Goal: Task Accomplishment & Management: Use online tool/utility

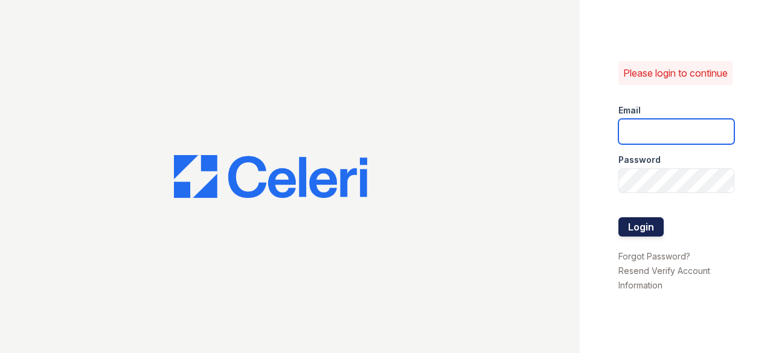
type input "[EMAIL_ADDRESS][DOMAIN_NAME]"
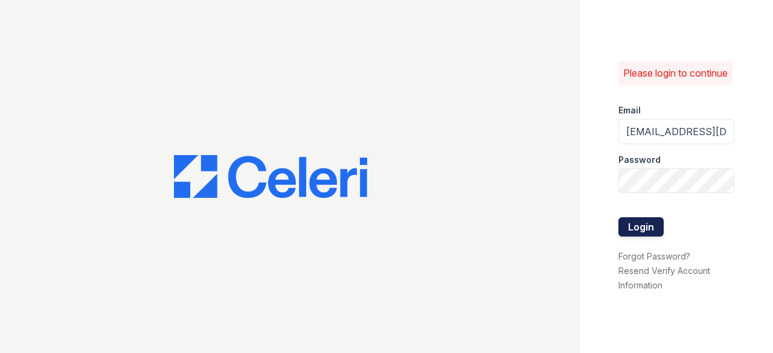
click at [629, 233] on button "Login" at bounding box center [640, 226] width 45 height 19
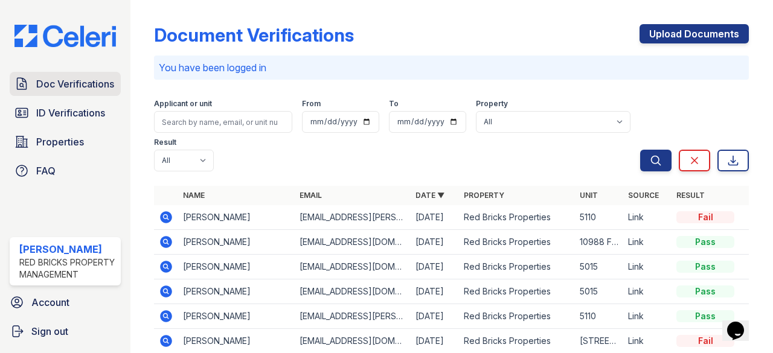
click at [69, 79] on span "Doc Verifications" at bounding box center [75, 84] width 78 height 14
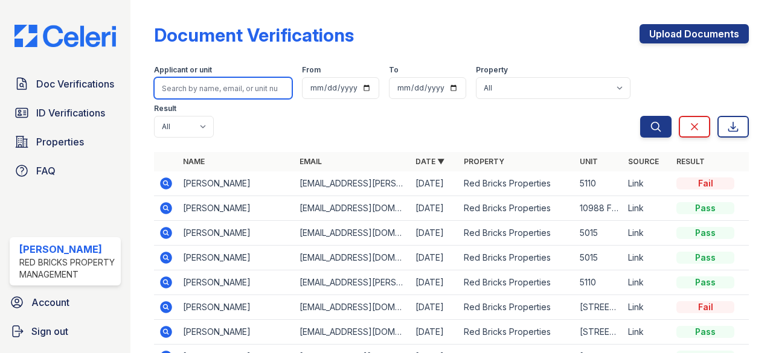
click at [211, 88] on input "search" at bounding box center [223, 88] width 138 height 22
type input "dinko"
click at [640, 116] on button "Search" at bounding box center [655, 127] width 31 height 22
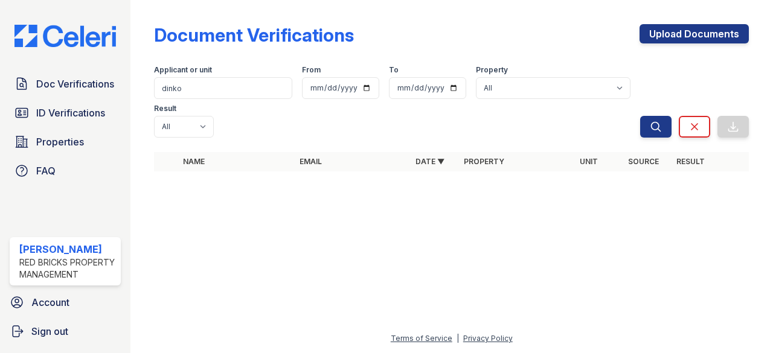
click at [357, 238] on div at bounding box center [452, 267] width 604 height 129
click at [456, 266] on div at bounding box center [452, 267] width 604 height 129
click at [57, 88] on link "Doc Verifications" at bounding box center [65, 84] width 111 height 24
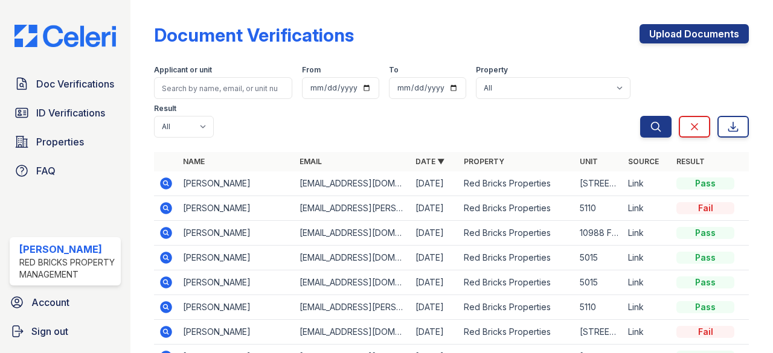
click at [165, 184] on icon at bounding box center [166, 183] width 14 height 14
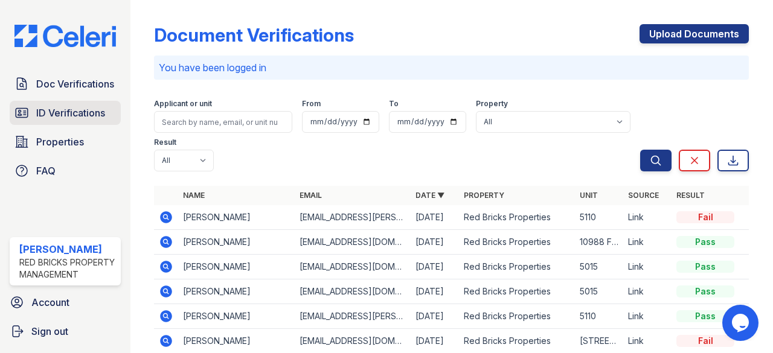
click at [104, 106] on span "ID Verifications" at bounding box center [70, 113] width 69 height 14
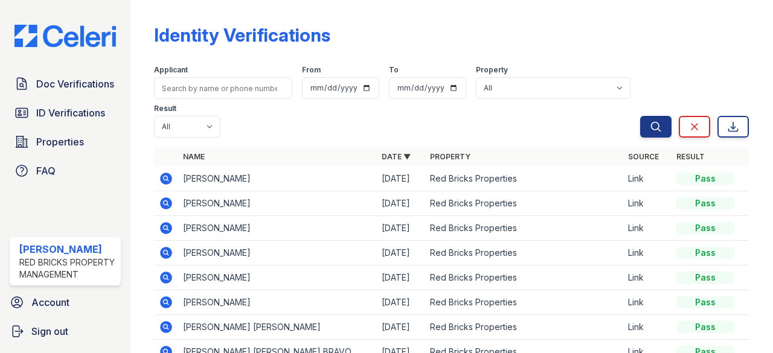
click at [167, 177] on icon at bounding box center [165, 177] width 3 height 3
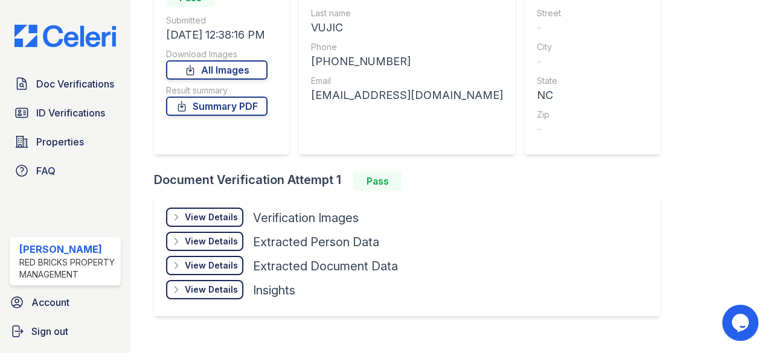
scroll to position [170, 0]
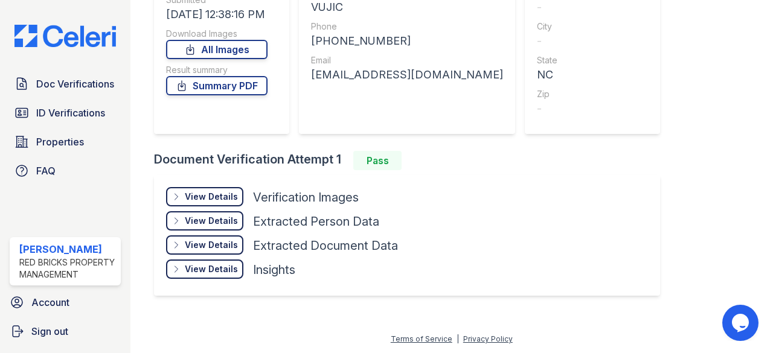
click at [225, 203] on div "View Details Details" at bounding box center [204, 196] width 77 height 19
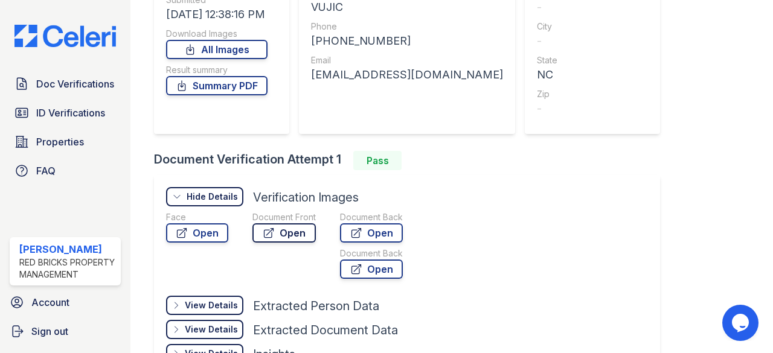
click at [297, 232] on link "Open" at bounding box center [283, 232] width 63 height 19
click at [83, 106] on span "ID Verifications" at bounding box center [70, 113] width 69 height 14
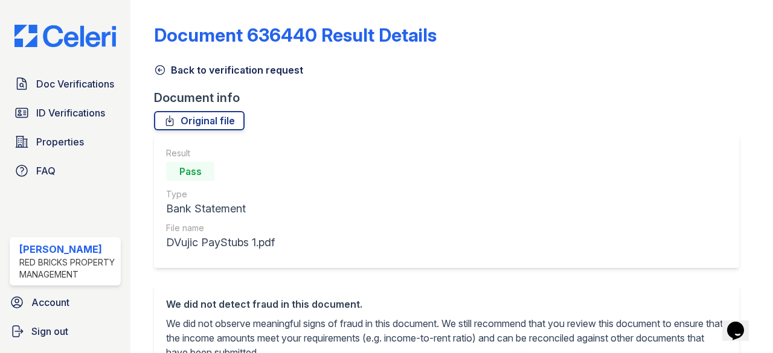
click at [164, 69] on icon at bounding box center [160, 70] width 12 height 12
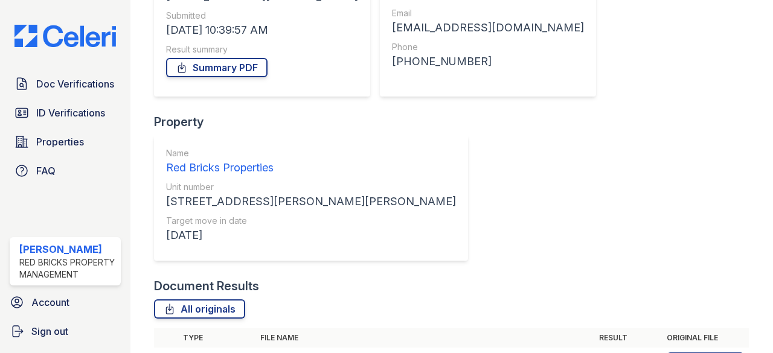
scroll to position [184, 0]
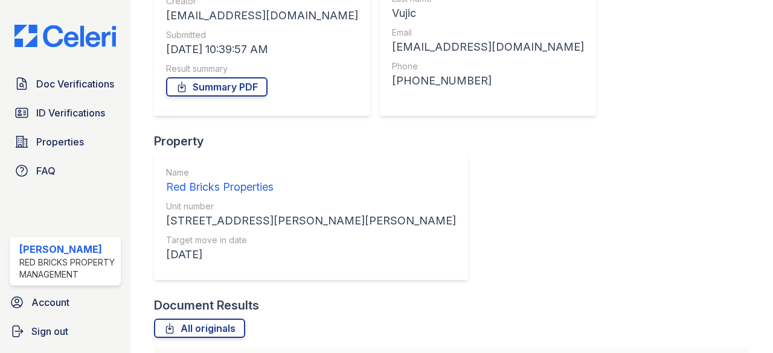
scroll to position [181, 0]
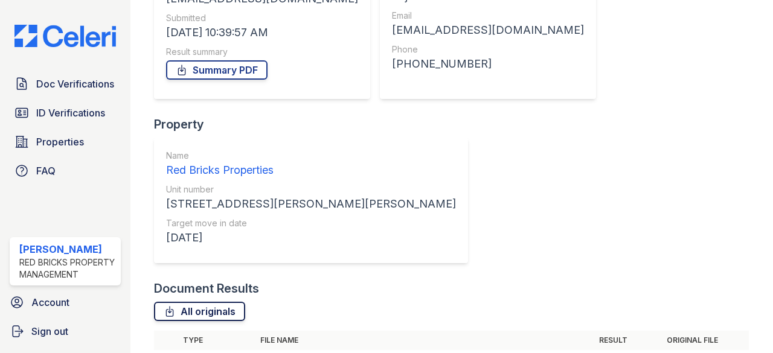
click at [213, 302] on link "All originals" at bounding box center [199, 311] width 91 height 19
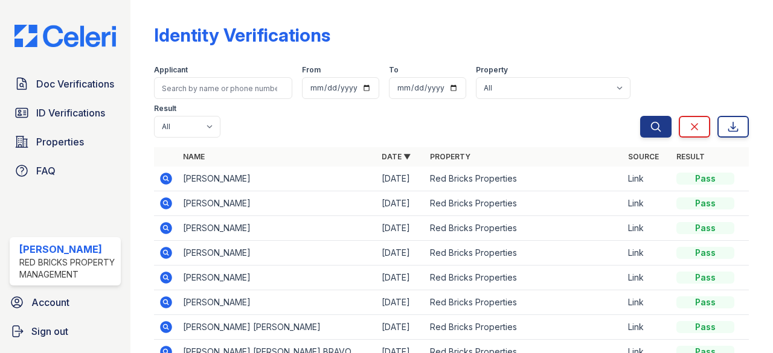
click at [167, 176] on icon at bounding box center [166, 178] width 14 height 14
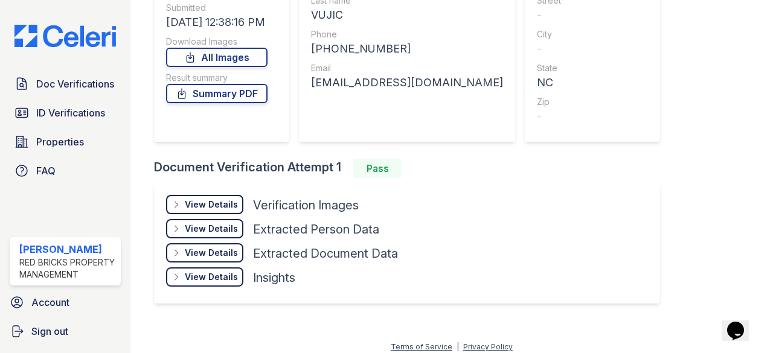
scroll to position [170, 0]
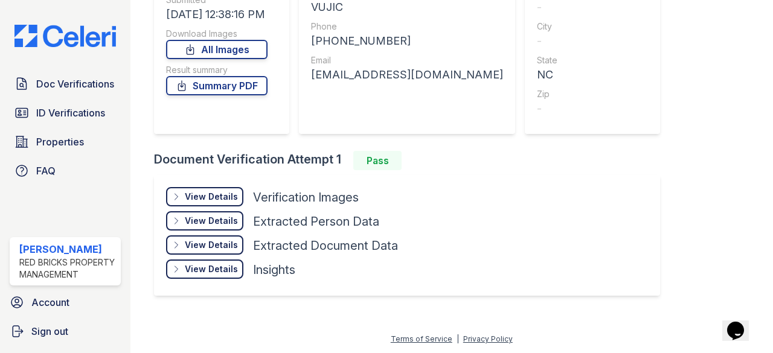
click at [228, 195] on div "View Details" at bounding box center [211, 197] width 53 height 12
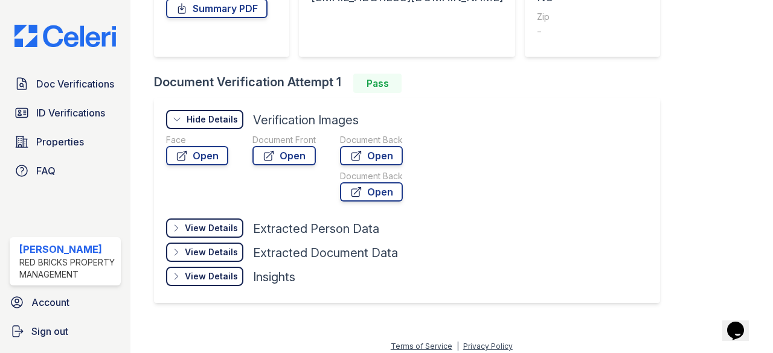
scroll to position [255, 0]
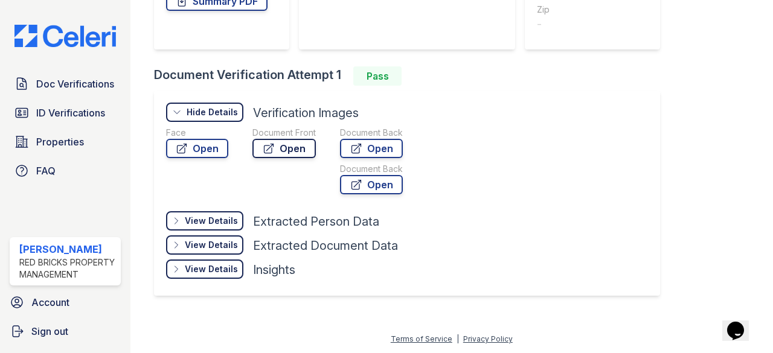
click at [293, 145] on link "Open" at bounding box center [283, 148] width 63 height 19
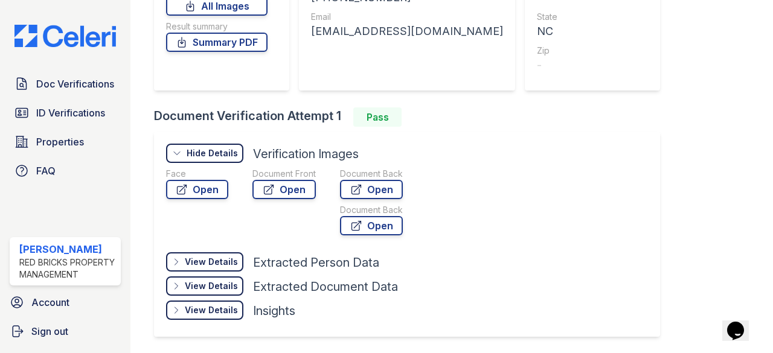
scroll to position [194, 0]
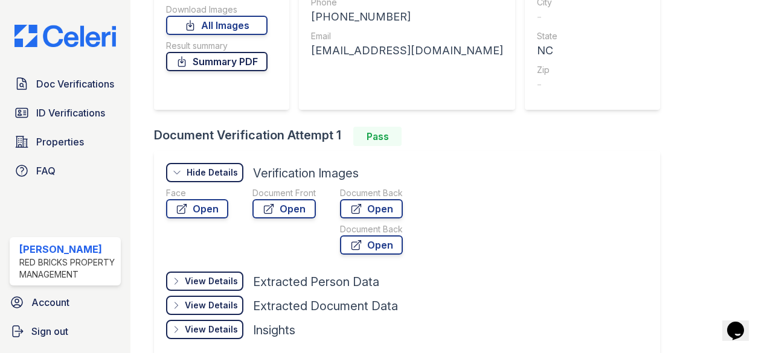
click at [220, 60] on link "Summary PDF" at bounding box center [216, 61] width 101 height 19
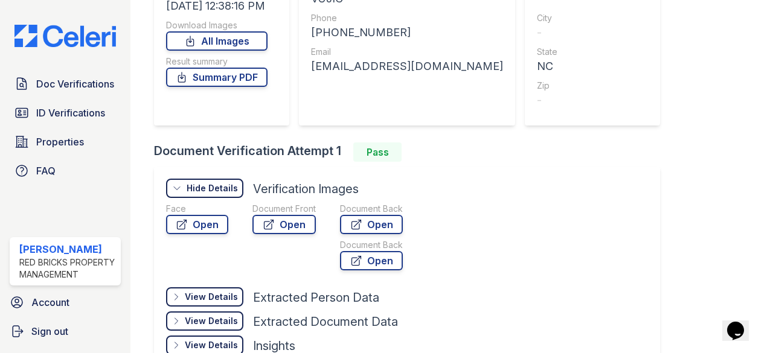
scroll to position [134, 0]
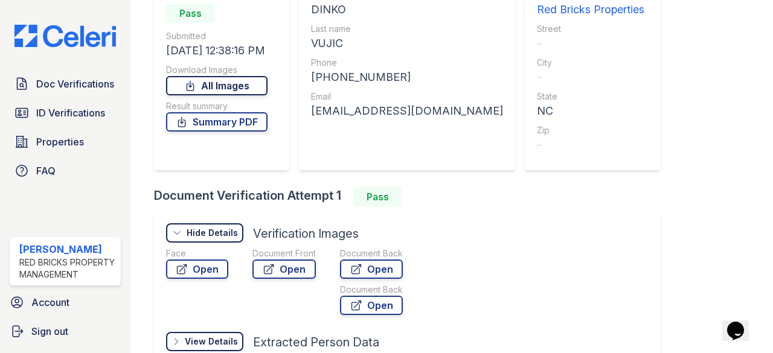
click at [229, 86] on link "All Images" at bounding box center [216, 85] width 101 height 19
